Goal: Task Accomplishment & Management: Manage account settings

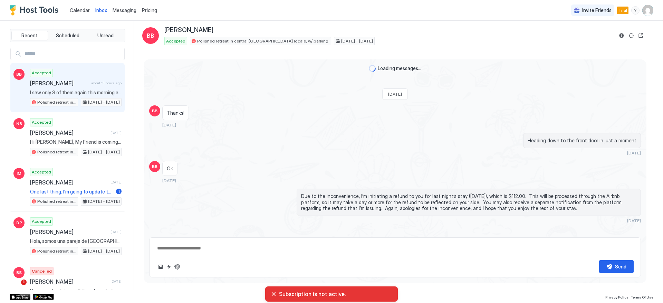
scroll to position [551, 0]
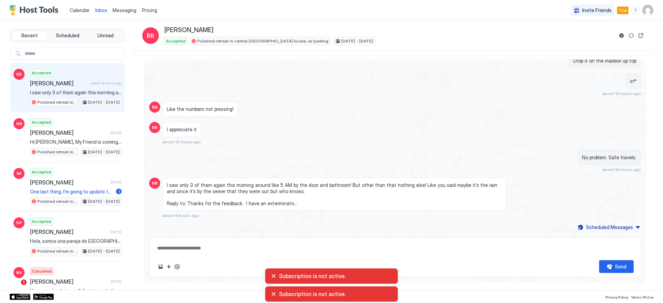
click at [646, 9] on img "User profile" at bounding box center [647, 10] width 11 height 11
click at [581, 40] on span "Settings" at bounding box center [585, 39] width 19 height 6
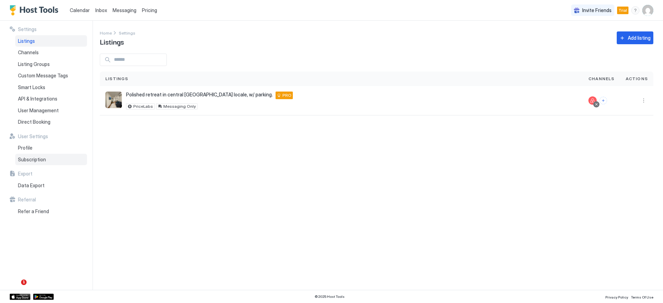
click at [66, 155] on div "Subscription" at bounding box center [51, 160] width 72 height 12
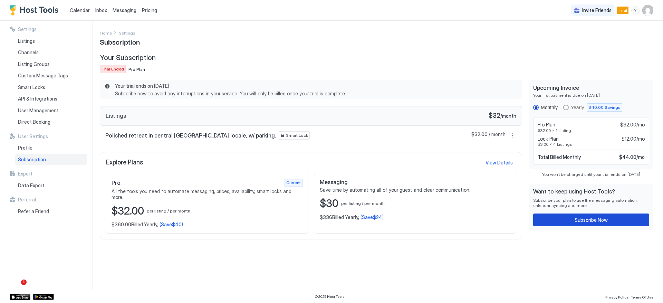
click at [585, 220] on div "Subscribe Now" at bounding box center [591, 219] width 33 height 7
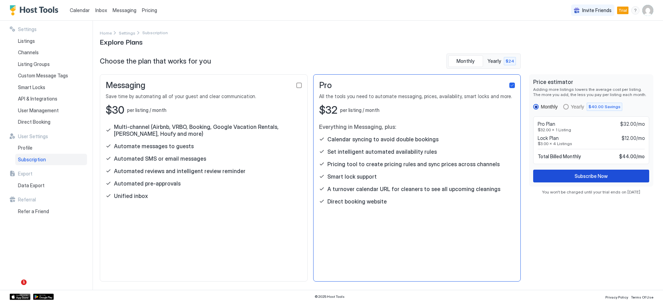
click at [590, 177] on div "Subscribe Now" at bounding box center [591, 175] width 33 height 7
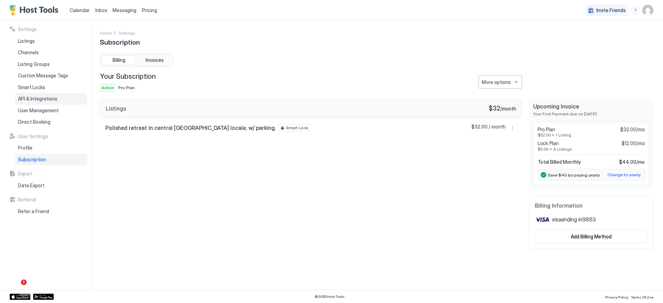
click at [49, 98] on span "API & Integrations" at bounding box center [37, 99] width 39 height 6
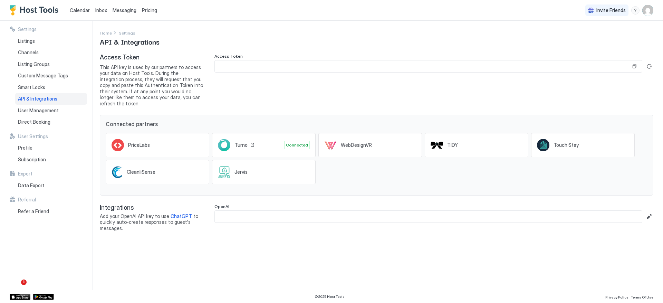
click at [243, 146] on div "Turno Connected" at bounding box center [264, 145] width 104 height 24
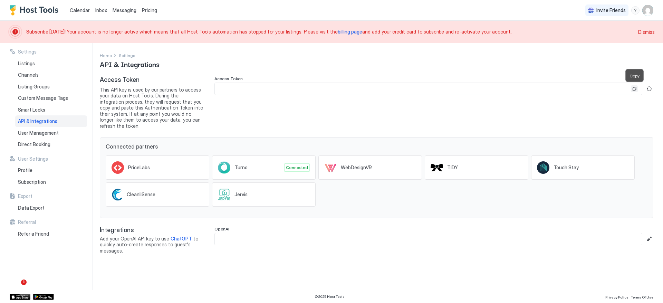
click at [636, 89] on button "Copy" at bounding box center [634, 88] width 7 height 7
click at [338, 31] on span "billing page" at bounding box center [350, 32] width 25 height 6
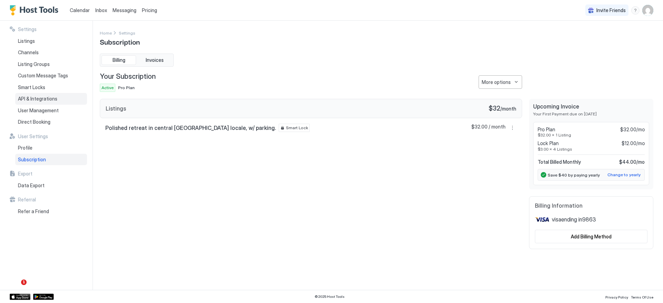
click at [36, 96] on span "API & Integrations" at bounding box center [37, 99] width 39 height 6
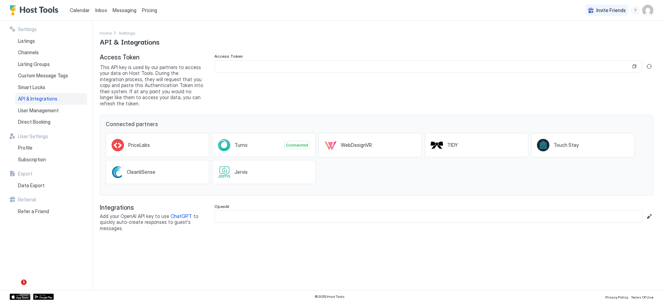
click at [646, 10] on img "User profile" at bounding box center [647, 10] width 11 height 11
click at [595, 38] on div "Settings" at bounding box center [609, 39] width 88 height 12
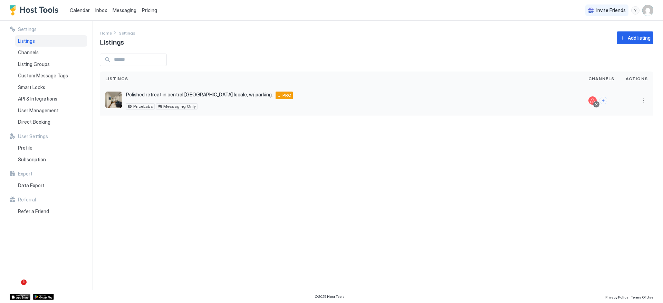
click at [161, 101] on div "Polished retreat in central [GEOGRAPHIC_DATA] locale, w/ parking. [STREET_ADDRE…" at bounding box center [209, 100] width 167 height 18
click at [646, 99] on button "More options" at bounding box center [643, 100] width 8 height 8
click at [626, 131] on span "Listing Settings" at bounding box center [627, 132] width 31 height 5
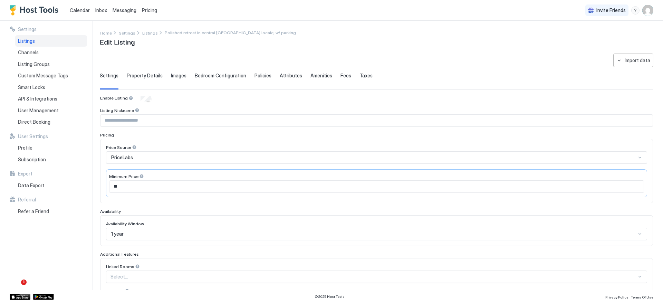
scroll to position [142, 0]
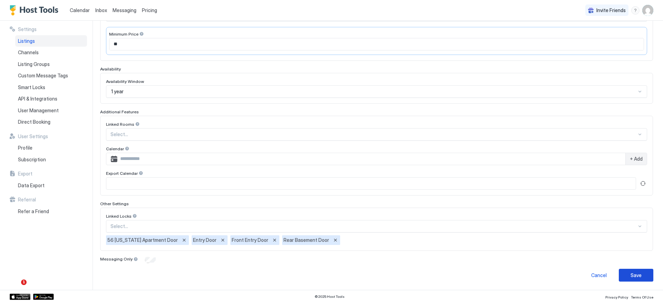
click at [630, 274] on div "Save" at bounding box center [635, 274] width 11 height 7
